Goal: Navigation & Orientation: Find specific page/section

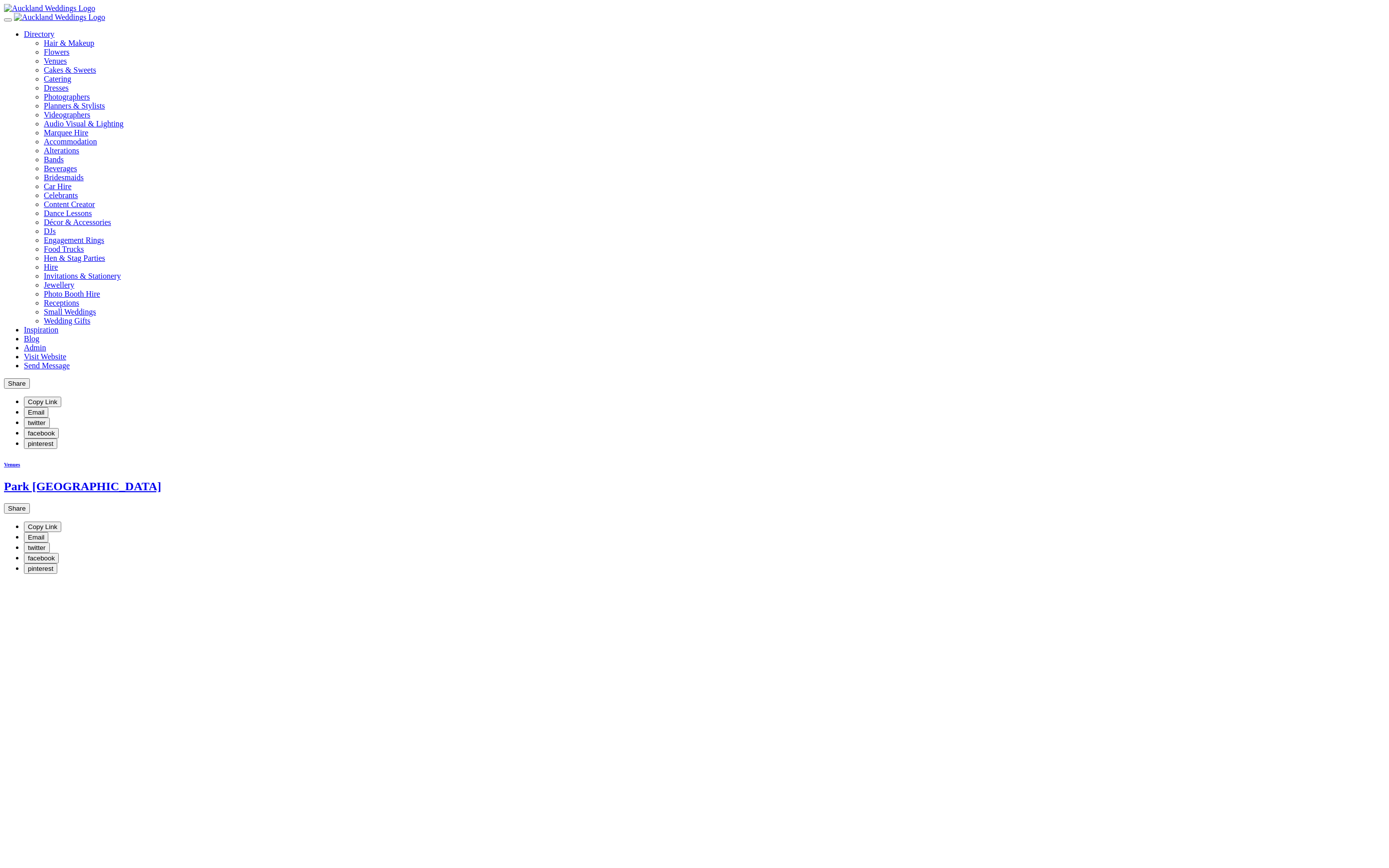
scroll to position [7, 0]
click at [66, 49] on nav "Directory Hair & Makeup Flowers Venues" at bounding box center [694, 184] width 1381 height 357
click at [71, 15] on img at bounding box center [59, 10] width 91 height 9
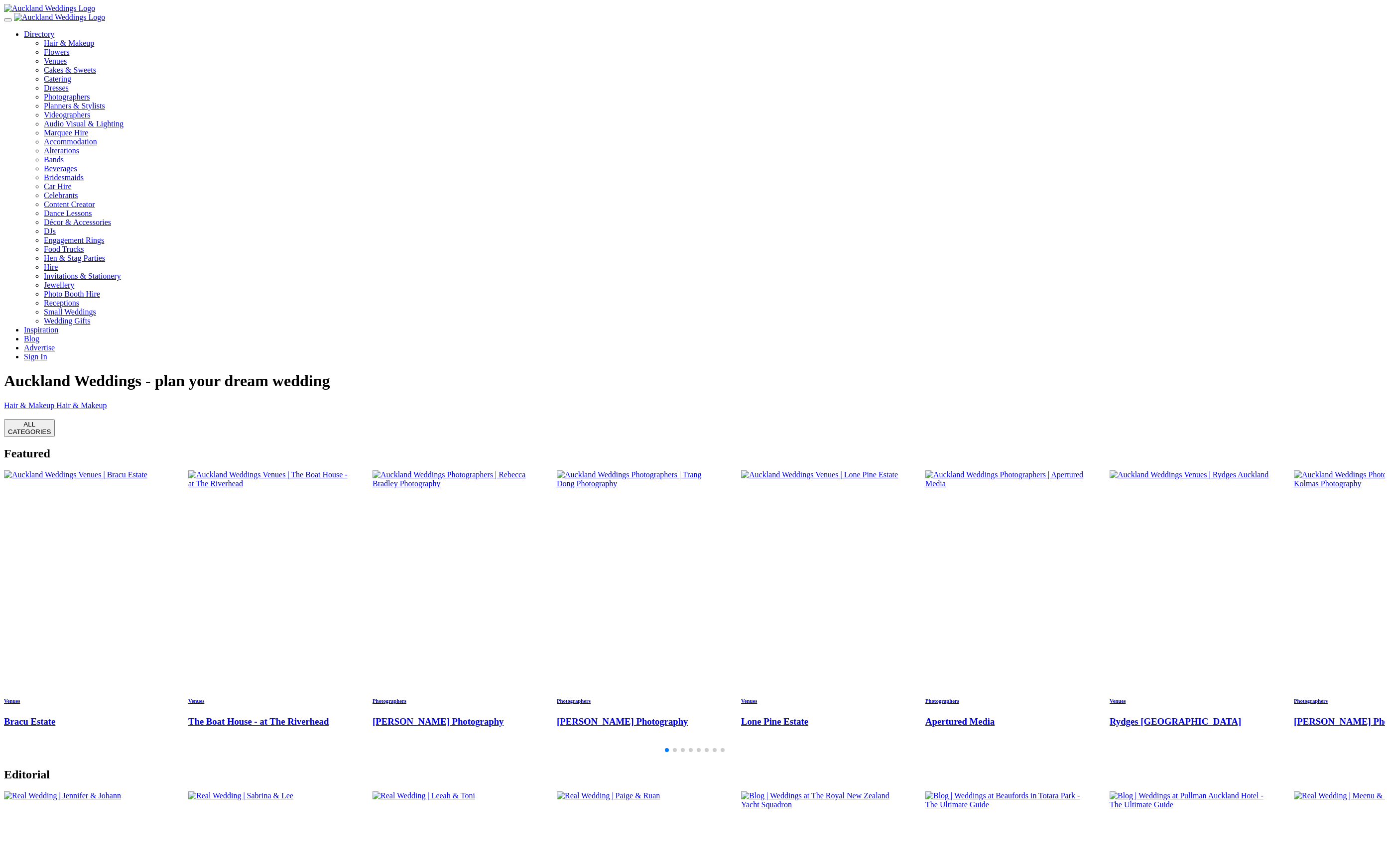
click at [148, 471] on img "1 / 28" at bounding box center [75, 475] width 143 height 9
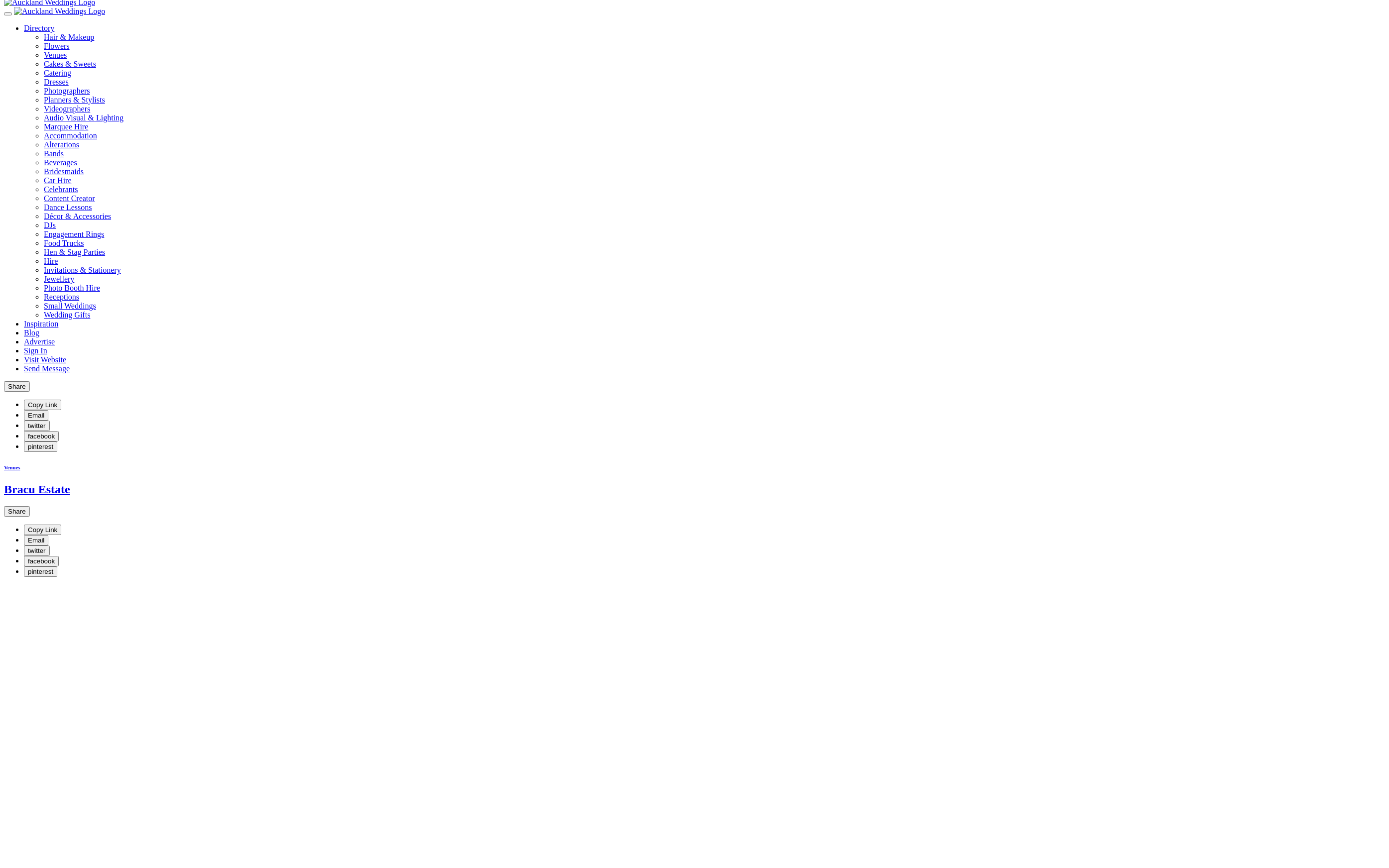
scroll to position [6, 0]
click at [76, 16] on img at bounding box center [59, 11] width 91 height 9
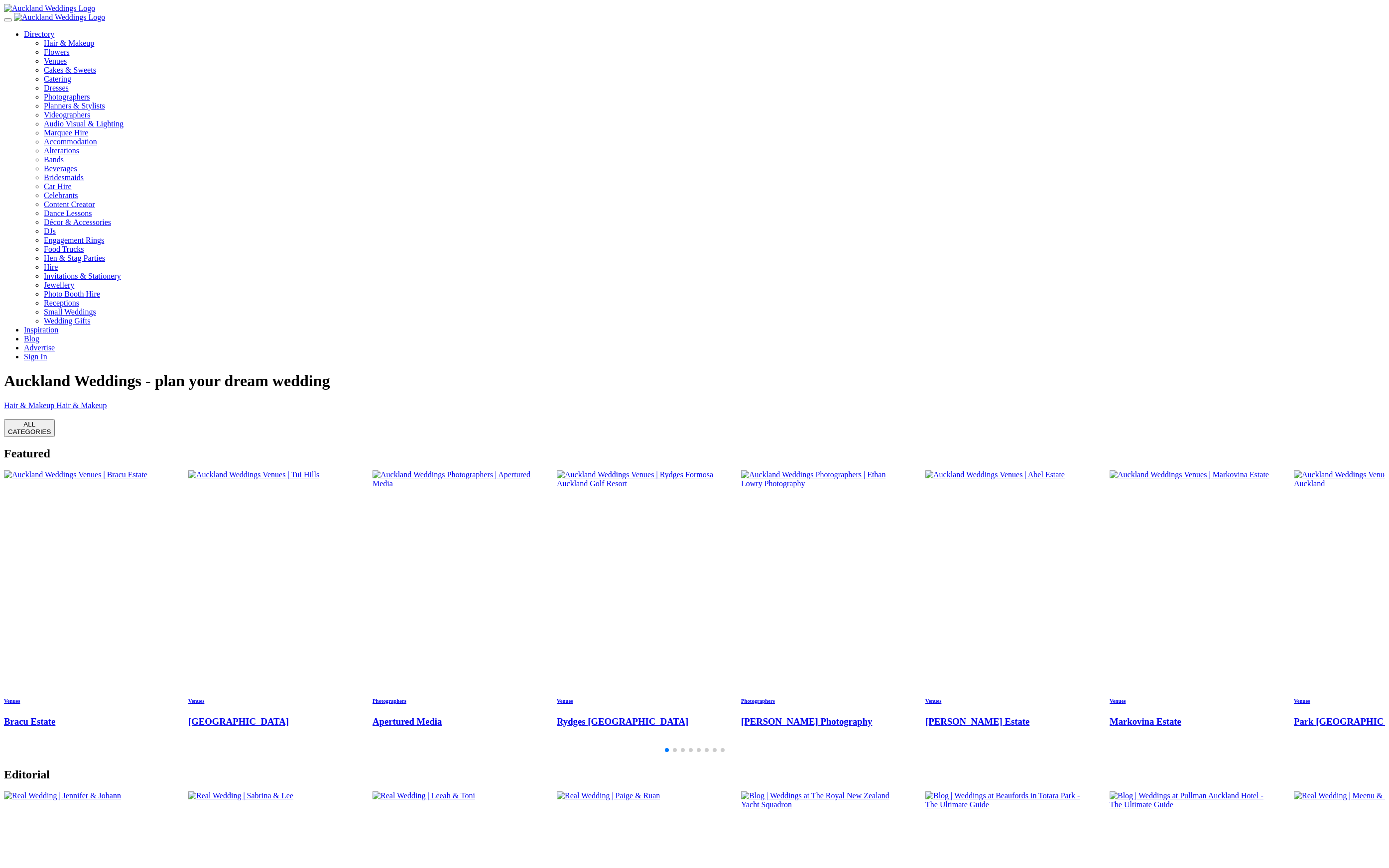
click at [47, 353] on link "Sign In" at bounding box center [35, 356] width 23 height 8
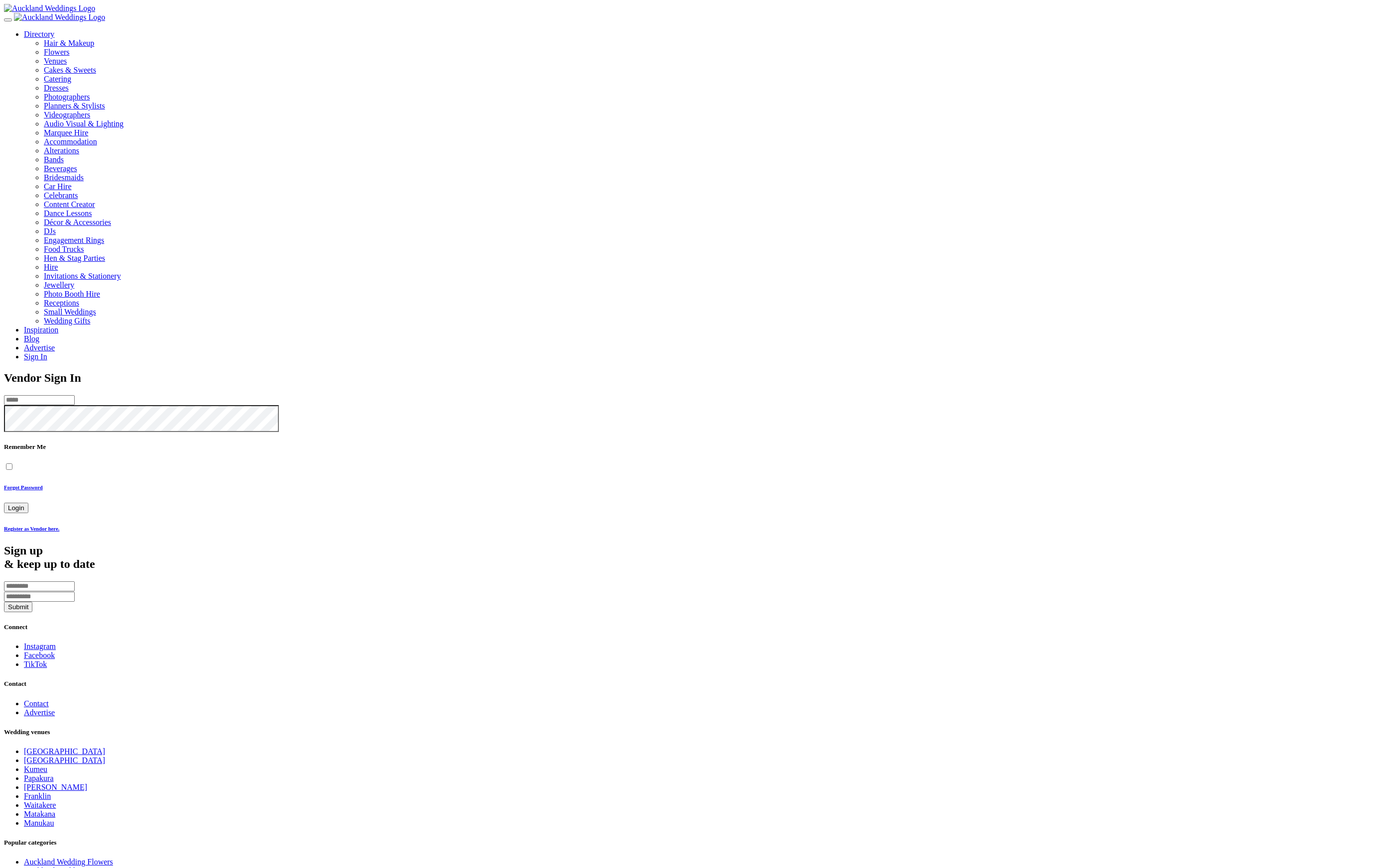
scroll to position [18, 0]
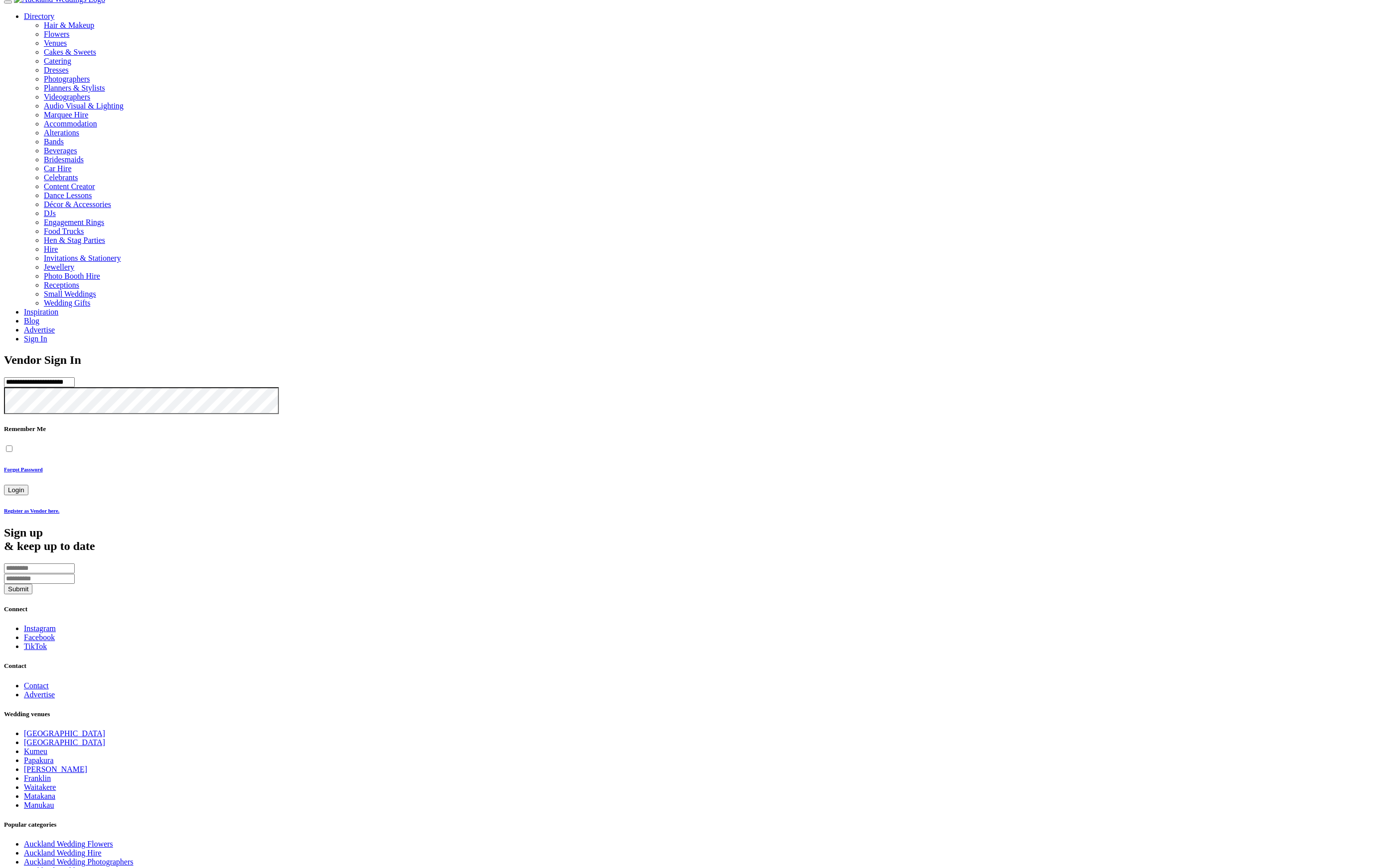
click at [74, 378] on input "**********" at bounding box center [39, 382] width 71 height 10
type input "**********"
click at [4, 485] on button "Login" at bounding box center [16, 489] width 24 height 10
